Goal: Subscribe to service/newsletter

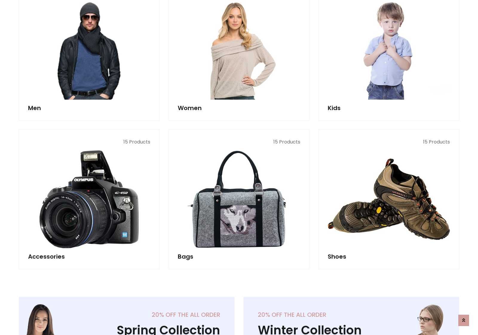
scroll to position [433, 0]
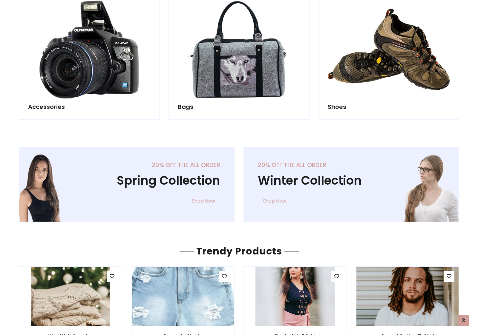
click at [239, 182] on div "20% off the all order Winter Collection Shop Now" at bounding box center [351, 189] width 225 height 84
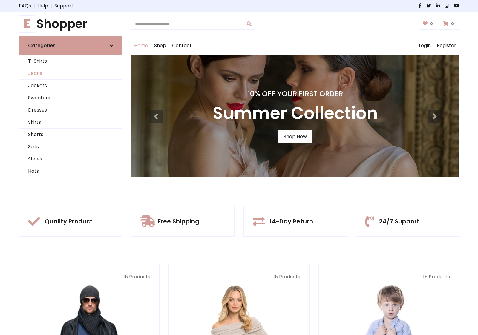
click at [70, 73] on link "Jeans" at bounding box center [70, 73] width 103 height 12
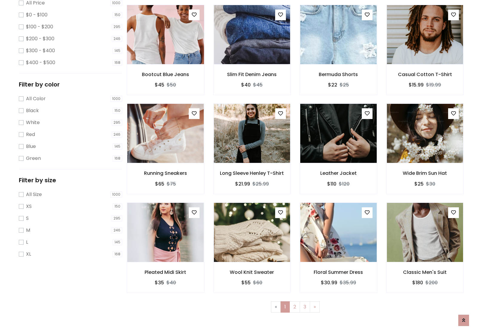
scroll to position [163, 0]
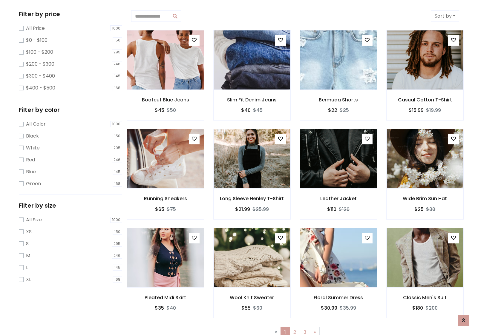
click at [165, 60] on img at bounding box center [165, 59] width 92 height 143
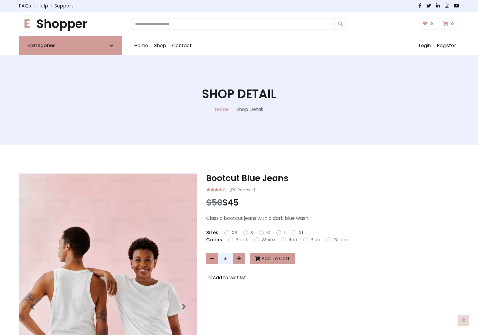
scroll to position [64, 0]
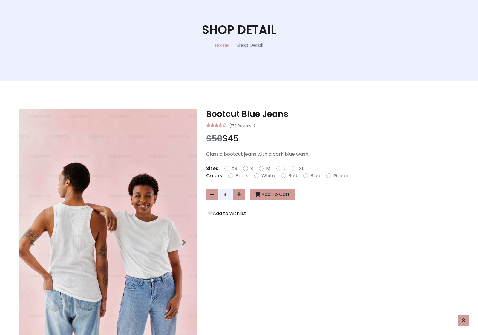
click at [292, 176] on label "Red" at bounding box center [292, 175] width 9 height 7
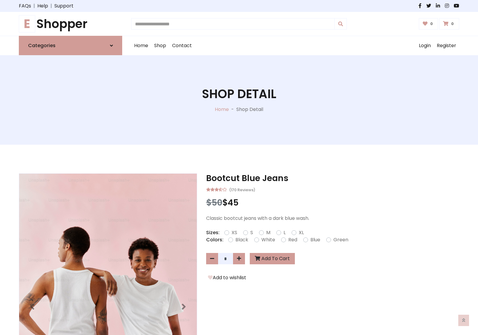
scroll to position [64, 0]
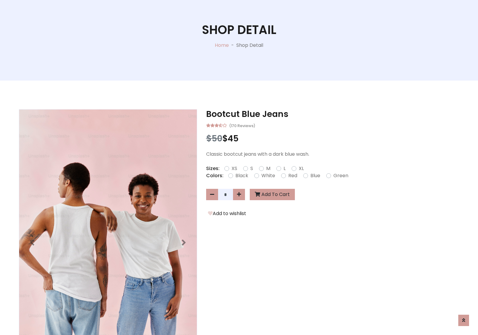
click at [239, 168] on form "XS S M L XL" at bounding box center [266, 168] width 84 height 7
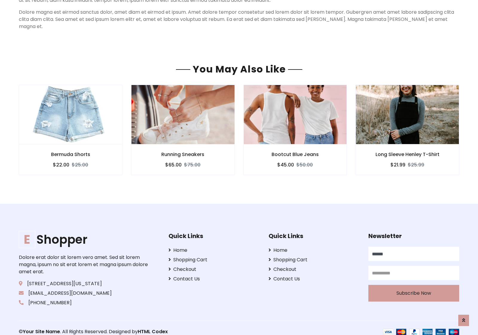
scroll to position [512, 0]
type input "******"
type input "**********"
click at [413, 286] on button "Subscribe Now" at bounding box center [413, 294] width 91 height 17
